Goal: Information Seeking & Learning: Check status

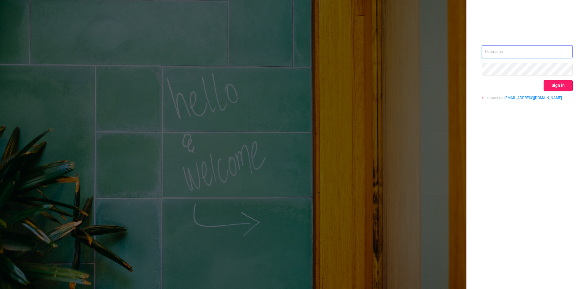
type input "[PERSON_NAME][EMAIL_ADDRESS][DOMAIN_NAME]"
click at [552, 84] on button "Sign in" at bounding box center [557, 85] width 29 height 11
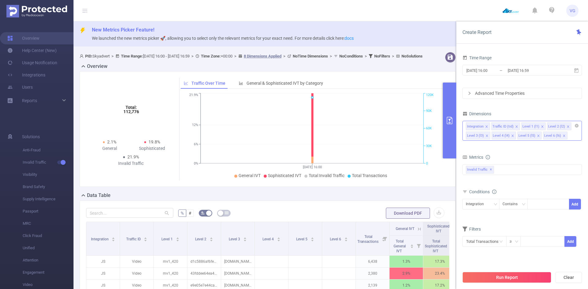
click at [512, 134] on icon "icon: close" at bounding box center [512, 135] width 3 height 3
click at [487, 126] on icon "icon: close" at bounding box center [486, 126] width 3 height 3
click at [492, 126] on div "Traffic ID (tid)" at bounding box center [502, 127] width 21 height 8
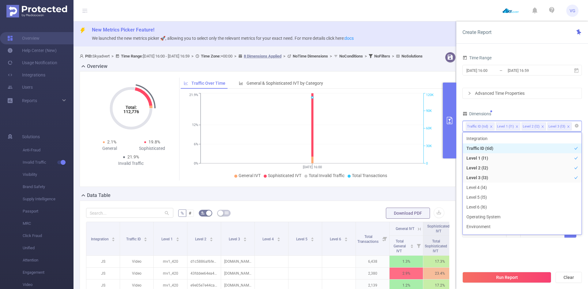
click at [489, 125] on icon "icon: close" at bounding box center [490, 126] width 3 height 3
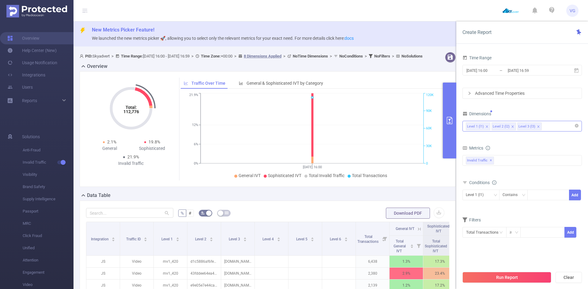
click at [533, 104] on div "Time Range [DATE] 16:00 _ [DATE] 16:59 Advanced Time Properties Dimensions Leve…" at bounding box center [521, 150] width 119 height 192
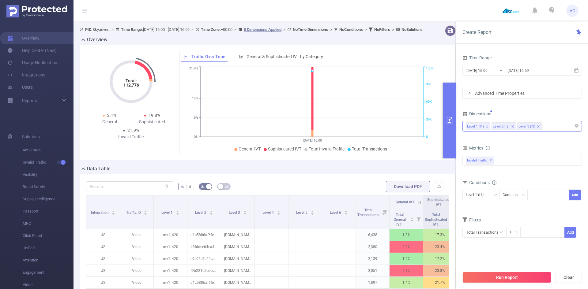
scroll to position [61, 0]
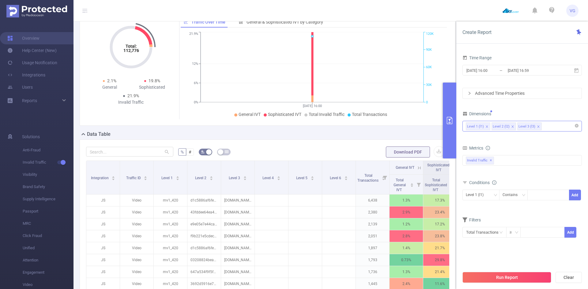
click at [485, 126] on icon "icon: close" at bounding box center [486, 126] width 3 height 3
click at [498, 158] on div "Invalid Traffic ✕" at bounding box center [521, 160] width 119 height 11
click at [490, 161] on strong "Anti-Fraud" at bounding box center [488, 163] width 21 height 5
click at [487, 276] on button "Run Report" at bounding box center [506, 277] width 89 height 11
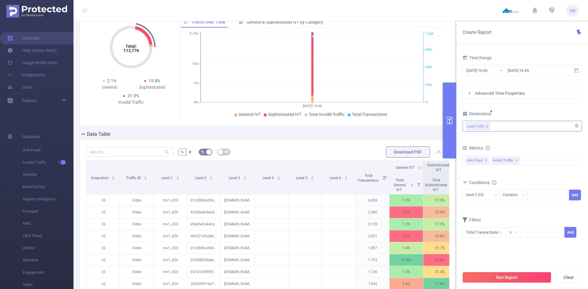
scroll to position [41, 0]
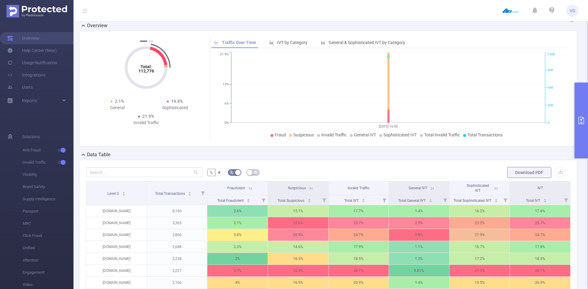
click at [581, 122] on icon "primary" at bounding box center [580, 120] width 7 height 7
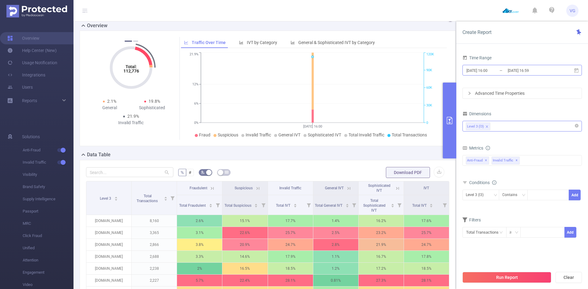
click at [513, 67] on input "[DATE] 16:59" at bounding box center [532, 70] width 50 height 8
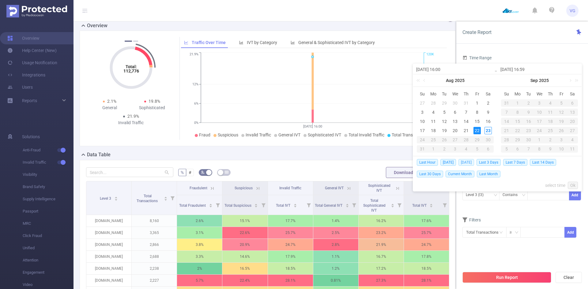
click at [468, 162] on span "[DATE]" at bounding box center [466, 162] width 16 height 7
type input "[DATE] 00:00"
type input "[DATE] 23:59"
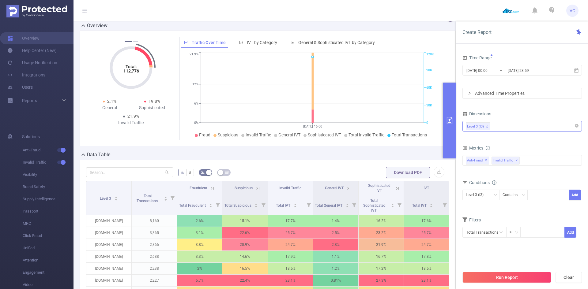
click at [468, 162] on span "Anti-Fraud ✕" at bounding box center [477, 161] width 23 height 8
click at [528, 130] on div "Level 3 (l3)" at bounding box center [522, 126] width 113 height 10
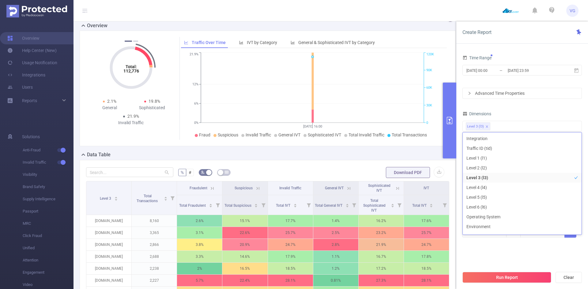
click at [515, 111] on div "Dimensions" at bounding box center [521, 115] width 119 height 10
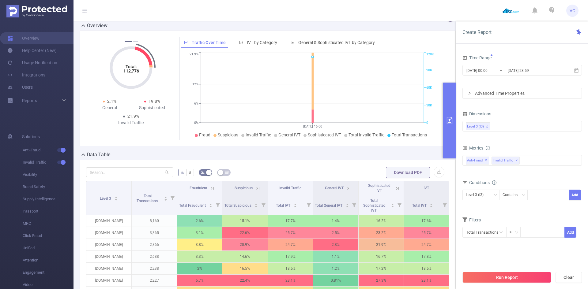
click at [500, 284] on div "Run Report Clear" at bounding box center [522, 277] width 132 height 23
click at [502, 281] on button "Run Report" at bounding box center [506, 277] width 89 height 11
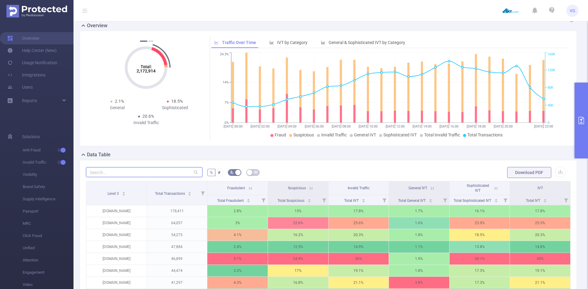
click at [137, 171] on input "text" at bounding box center [144, 172] width 116 height 10
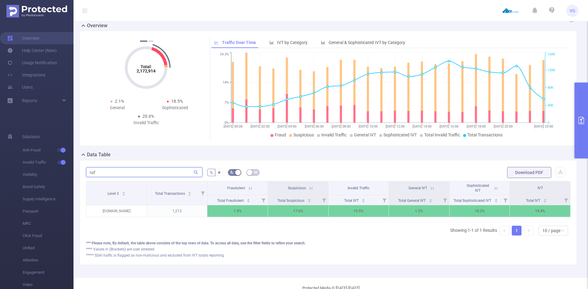
type input "ruf"
drag, startPoint x: 197, startPoint y: 227, endPoint x: 227, endPoint y: 223, distance: 30.2
click at [225, 224] on div "Level 3 Total Transactions Fraudulent Suspicious Invalid Traffic General IVT So…" at bounding box center [328, 210] width 484 height 59
click at [428, 188] on icon at bounding box center [431, 189] width 6 height 6
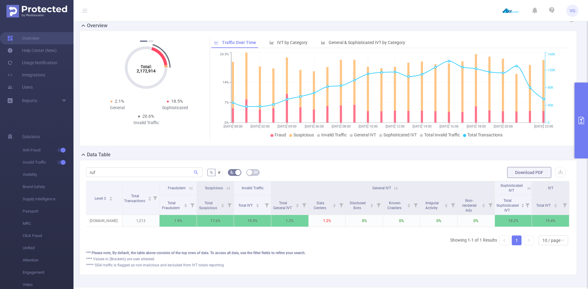
click at [393, 187] on icon at bounding box center [396, 189] width 6 height 6
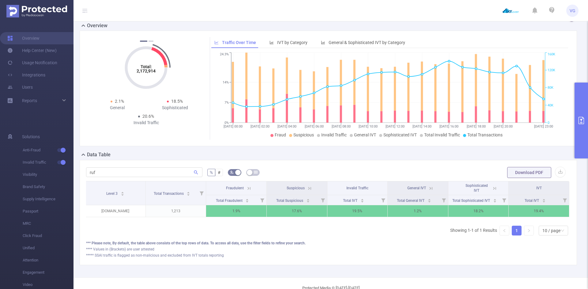
click at [302, 186] on span "Suspicious" at bounding box center [296, 188] width 18 height 4
click at [307, 186] on icon at bounding box center [310, 189] width 6 height 6
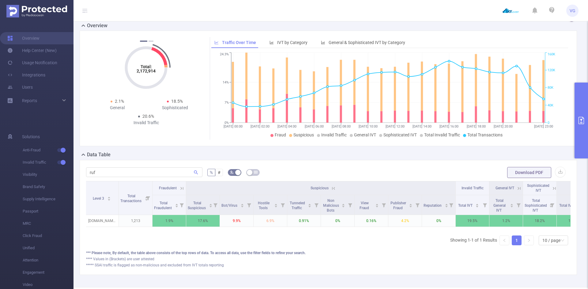
click at [334, 188] on icon at bounding box center [334, 189] width 6 height 6
